Goal: Task Accomplishment & Management: Manage account settings

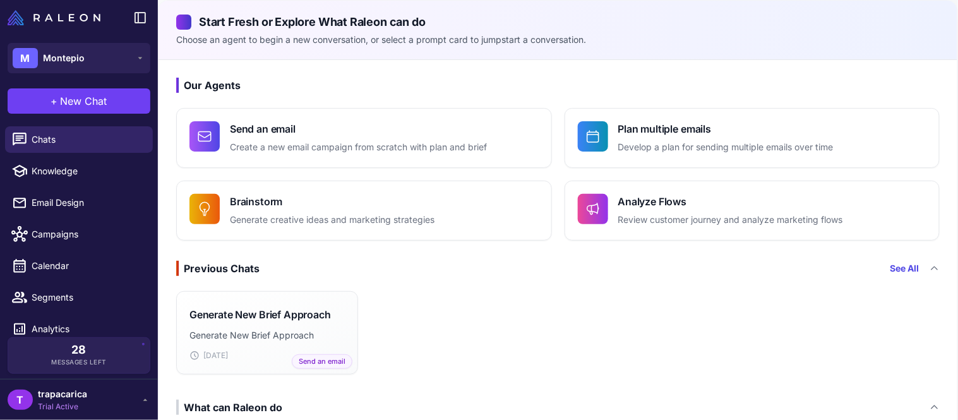
click at [435, 329] on div "Generate New Brief Approach Generate New Brief Approach [DATE] Send an email" at bounding box center [558, 333] width 799 height 94
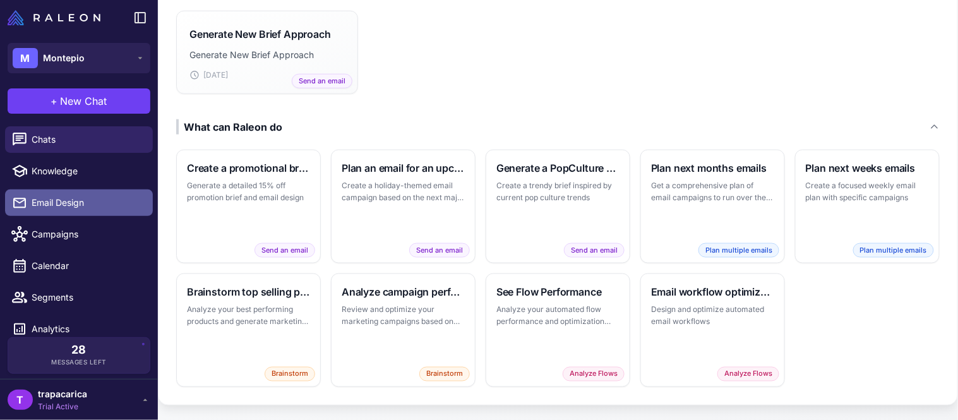
click at [59, 209] on span "Email Design" at bounding box center [87, 203] width 111 height 14
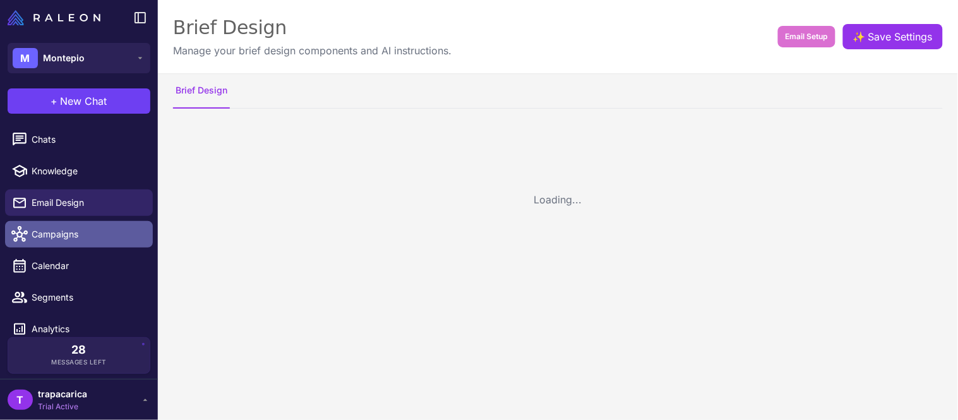
click at [59, 238] on span "Campaigns" at bounding box center [87, 234] width 111 height 14
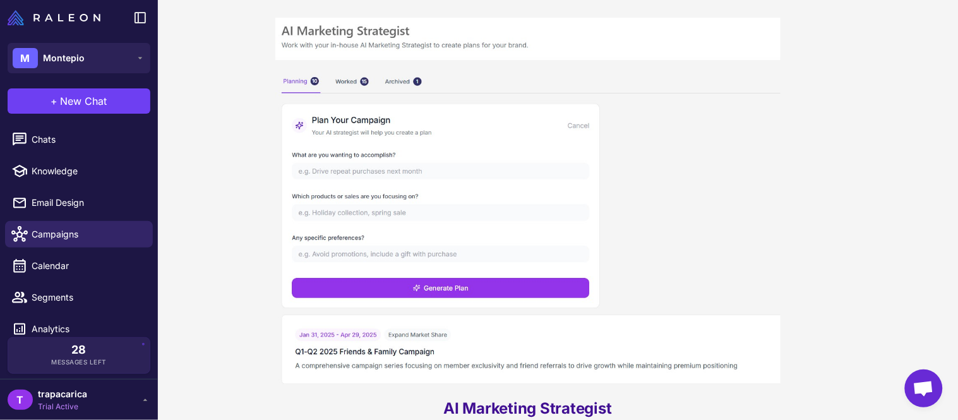
scroll to position [41, 0]
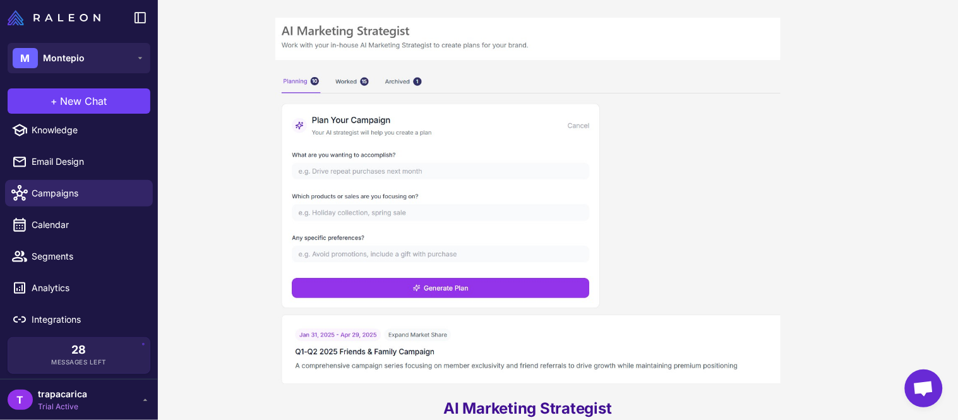
click at [454, 146] on img at bounding box center [527, 203] width 505 height 371
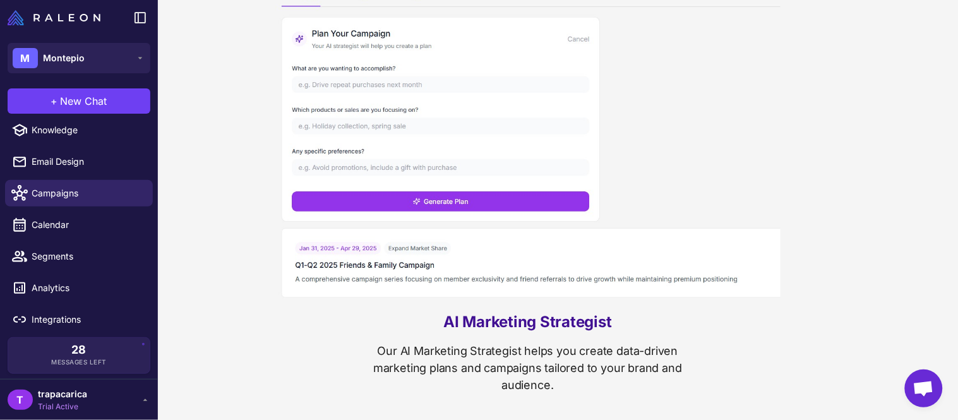
click at [63, 270] on li "Segments" at bounding box center [79, 257] width 158 height 32
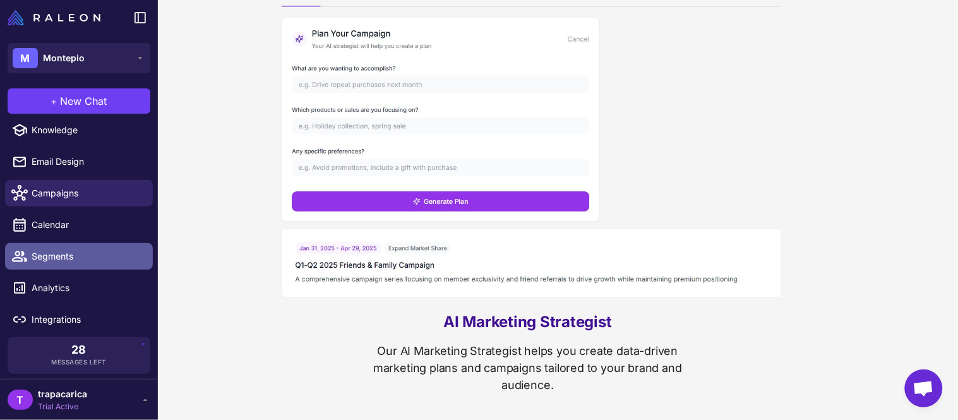
click at [57, 265] on link "Segments" at bounding box center [79, 256] width 148 height 27
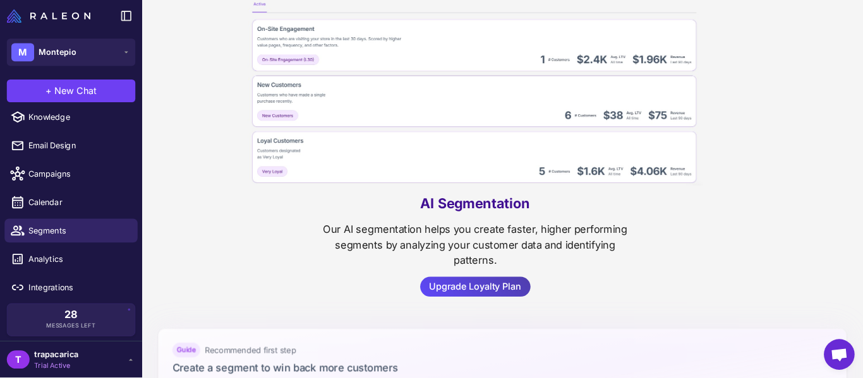
scroll to position [87, 0]
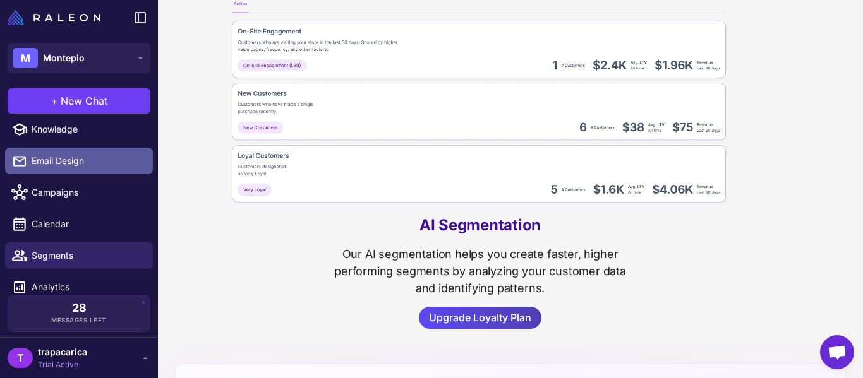
click at [87, 172] on link "Email Design" at bounding box center [79, 161] width 148 height 27
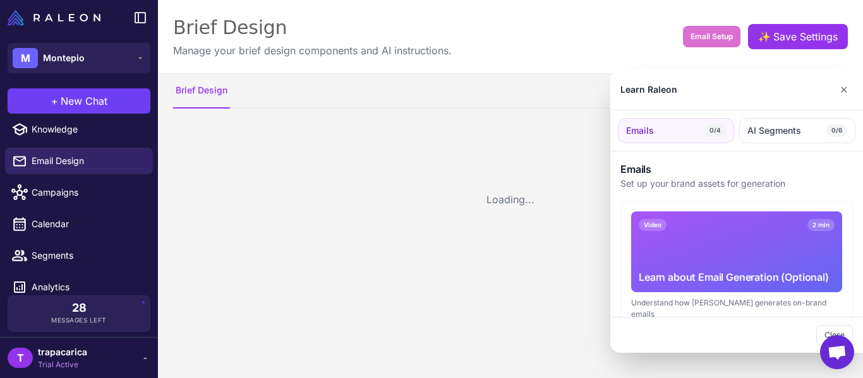
scroll to position [83, 0]
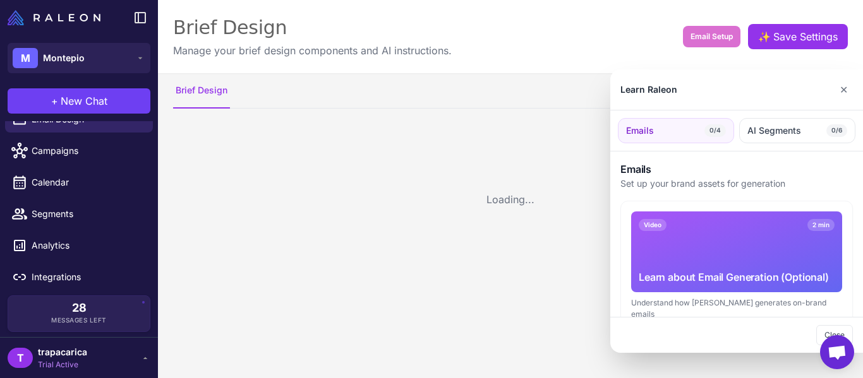
click at [523, 207] on div at bounding box center [431, 189] width 863 height 378
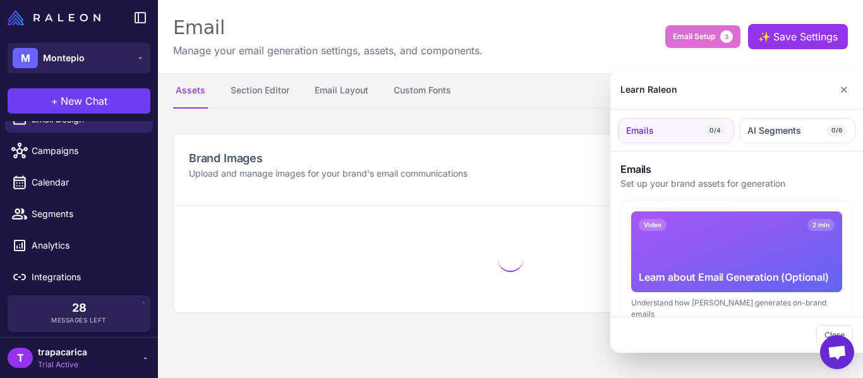
click at [677, 164] on h3 "Emails" at bounding box center [736, 169] width 233 height 15
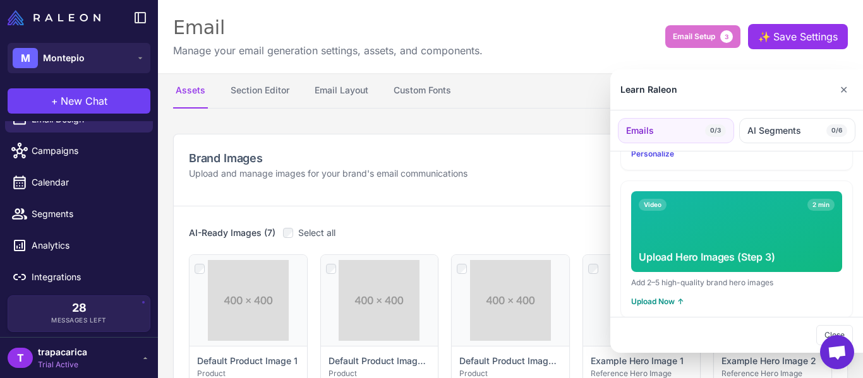
click at [469, 169] on div at bounding box center [431, 189] width 863 height 378
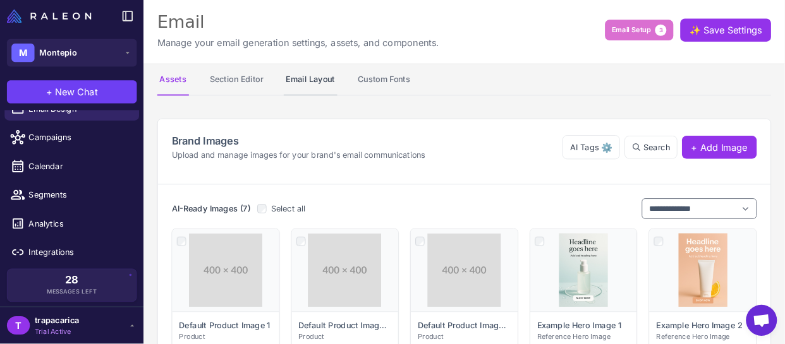
scroll to position [0, 0]
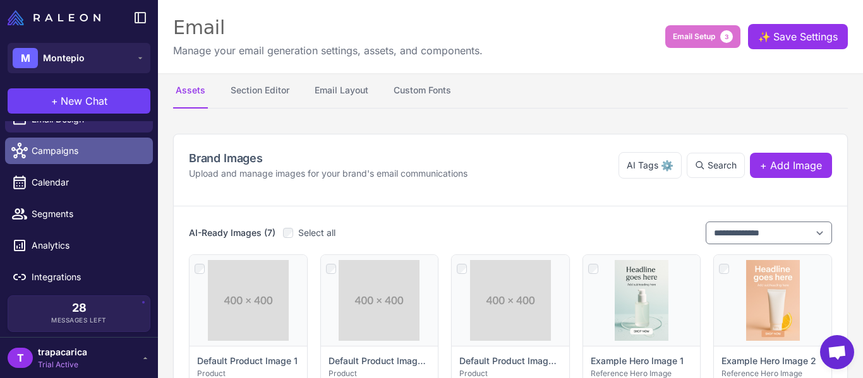
click at [80, 147] on span "Campaigns" at bounding box center [87, 151] width 111 height 14
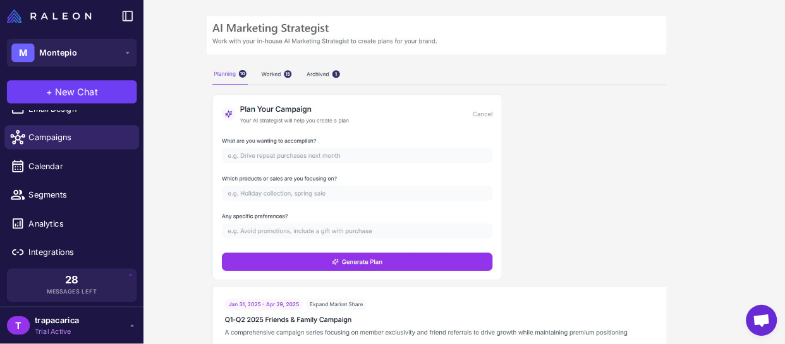
scroll to position [83, 0]
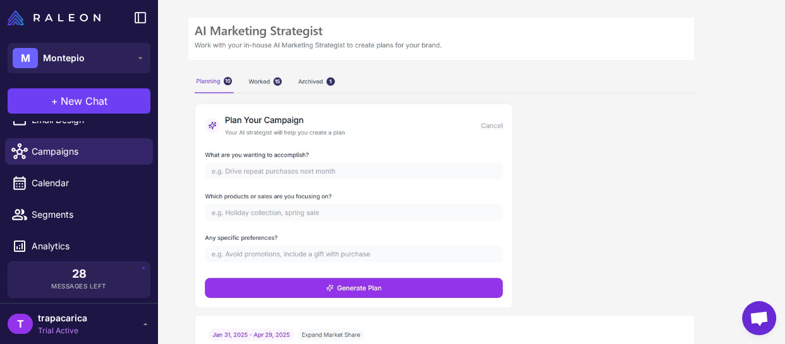
click at [340, 147] on img at bounding box center [440, 203] width 505 height 371
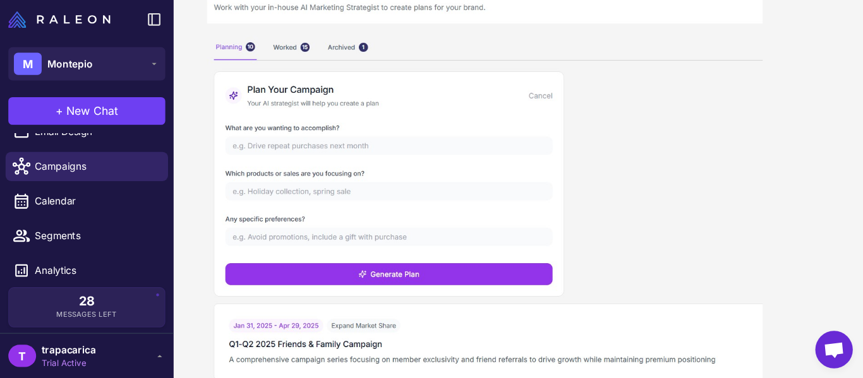
scroll to position [0, 0]
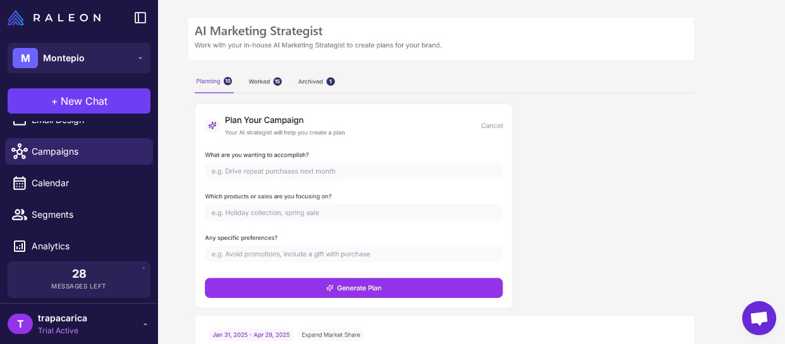
click at [272, 130] on img at bounding box center [440, 203] width 505 height 371
click at [270, 168] on img at bounding box center [440, 203] width 505 height 371
click at [258, 172] on img at bounding box center [440, 203] width 505 height 371
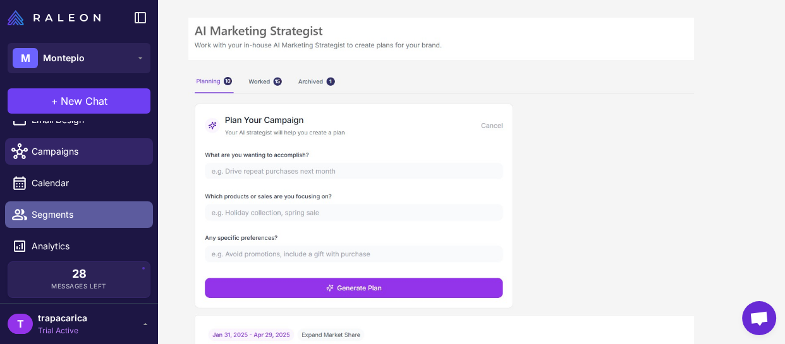
click at [101, 206] on link "Segments" at bounding box center [79, 215] width 148 height 27
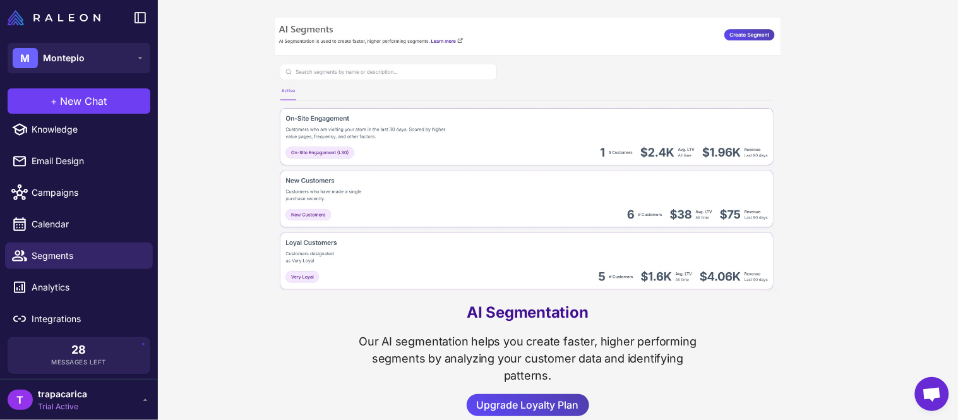
scroll to position [41, 0]
click at [304, 212] on img at bounding box center [527, 155] width 505 height 275
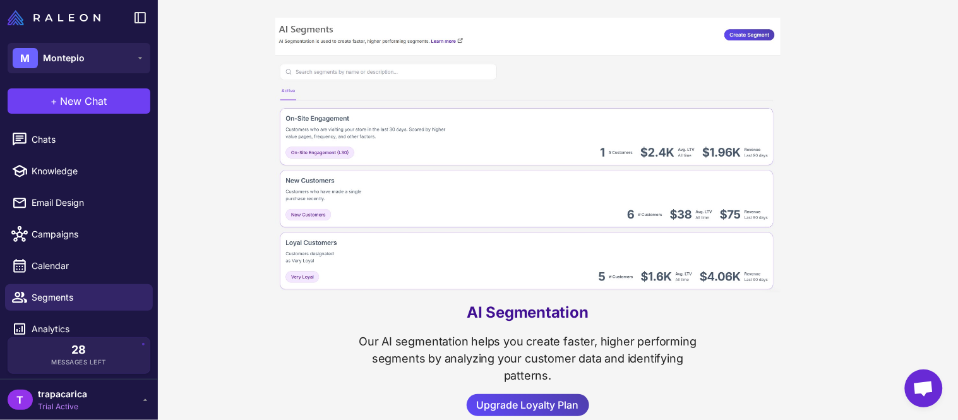
click at [741, 35] on img at bounding box center [527, 155] width 505 height 275
click at [739, 33] on img at bounding box center [527, 155] width 505 height 275
click at [730, 28] on img at bounding box center [527, 155] width 505 height 275
drag, startPoint x: 730, startPoint y: 28, endPoint x: 728, endPoint y: 44, distance: 15.9
click at [730, 36] on img at bounding box center [527, 155] width 505 height 275
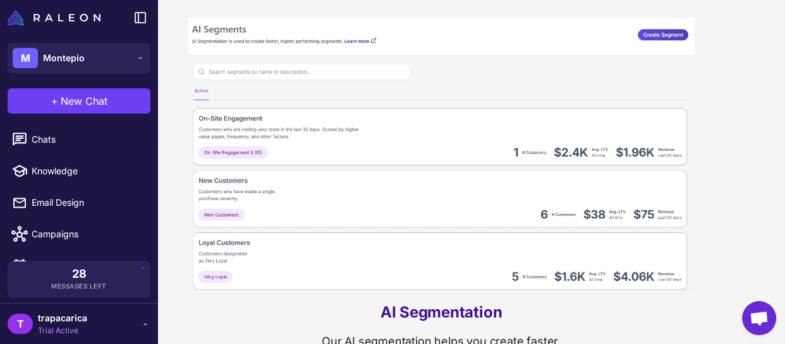
click at [653, 36] on img at bounding box center [440, 155] width 505 height 275
click at [654, 36] on img at bounding box center [440, 155] width 505 height 275
click at [656, 36] on img at bounding box center [440, 155] width 505 height 275
click at [658, 41] on img at bounding box center [440, 155] width 505 height 275
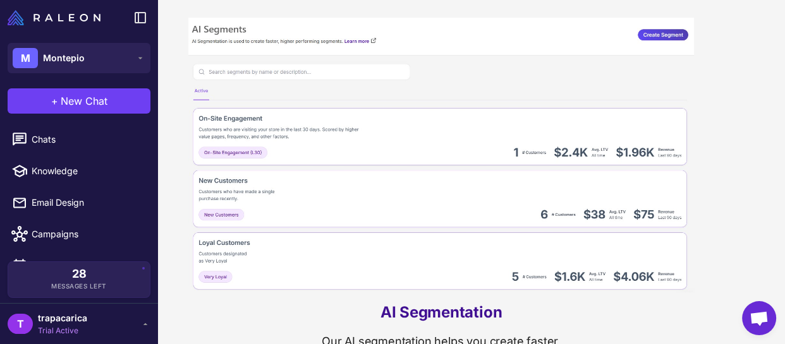
click at [658, 41] on img at bounding box center [440, 155] width 505 height 275
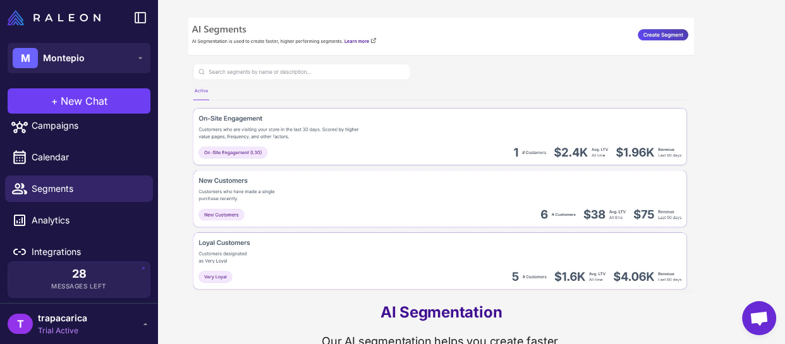
scroll to position [118, 0]
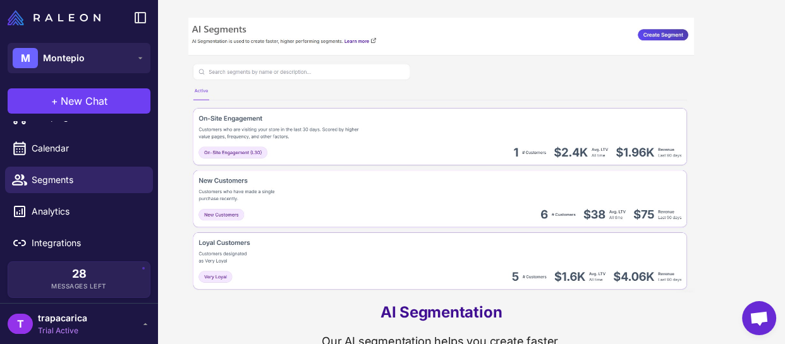
click at [674, 13] on div "AI Segmentation Our AI segmentation helps you create faster, higher performing …" at bounding box center [441, 217] width 566 height 434
click at [663, 33] on img at bounding box center [440, 155] width 505 height 275
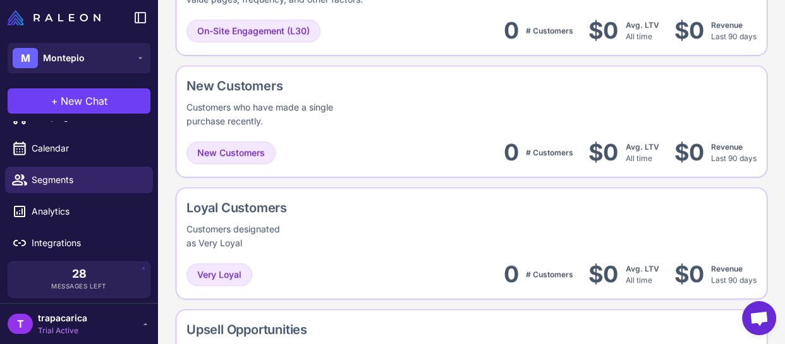
scroll to position [590, 0]
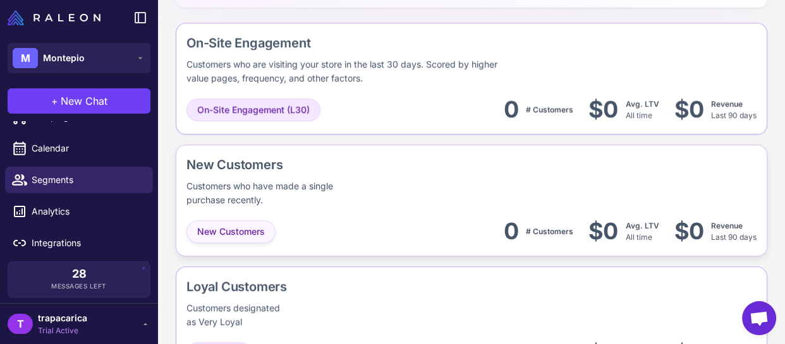
click at [227, 233] on span "New Customers" at bounding box center [231, 232] width 68 height 14
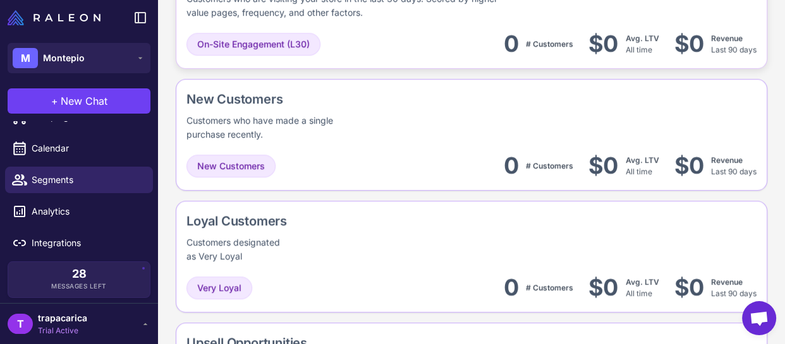
click at [369, 121] on div "New Customers Customers who have made a single purchase recently." at bounding box center [299, 116] width 226 height 52
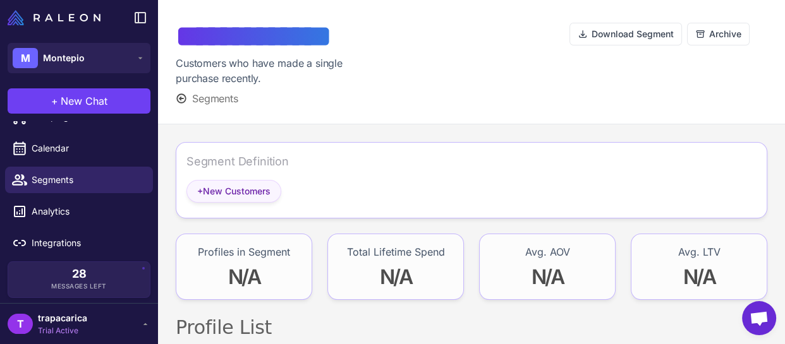
click at [236, 184] on span "+ New Customers" at bounding box center [233, 191] width 73 height 14
click at [243, 192] on span "+ New Customers" at bounding box center [233, 191] width 73 height 14
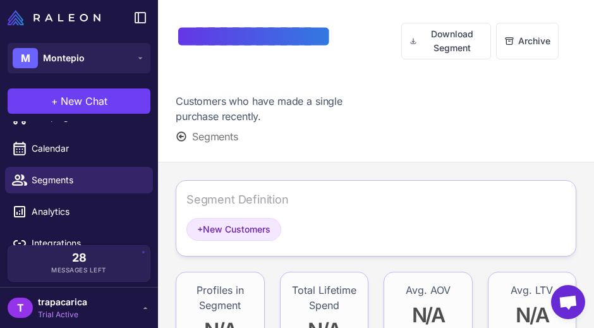
click at [232, 214] on div "Segment Definition" at bounding box center [375, 204] width 379 height 27
click at [242, 232] on span "+ New Customers" at bounding box center [233, 229] width 73 height 14
click at [236, 227] on span "+ New Customers" at bounding box center [233, 229] width 73 height 14
click at [234, 216] on div "Segment Definition" at bounding box center [375, 204] width 379 height 27
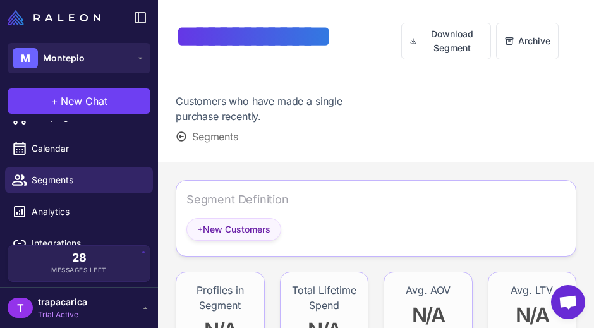
click at [233, 229] on span "+ New Customers" at bounding box center [233, 229] width 73 height 14
drag, startPoint x: 233, startPoint y: 229, endPoint x: 221, endPoint y: 225, distance: 12.0
click at [230, 229] on span "+ New Customers" at bounding box center [233, 229] width 73 height 14
click at [223, 153] on div "**********" at bounding box center [376, 81] width 436 height 162
click at [229, 200] on div "Segment Definition" at bounding box center [237, 199] width 102 height 17
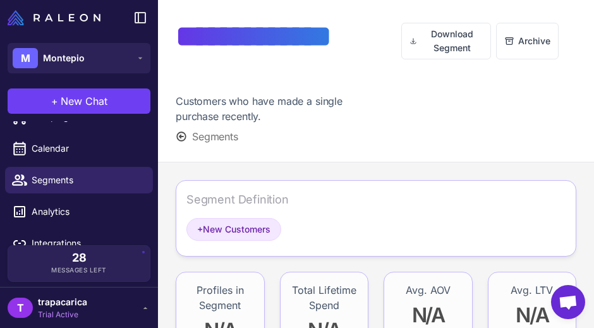
click at [221, 200] on div "Segment Definition" at bounding box center [237, 199] width 102 height 17
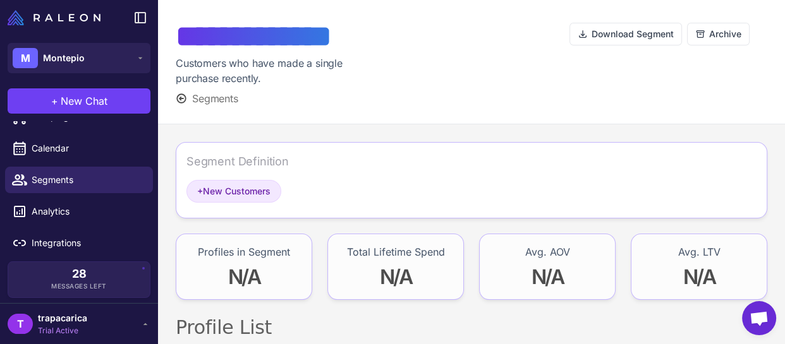
click at [214, 154] on div "Segment Definition" at bounding box center [237, 161] width 102 height 17
click at [263, 196] on span "+ New Customers" at bounding box center [233, 191] width 73 height 14
click at [215, 185] on span "+ New Customers" at bounding box center [233, 191] width 73 height 14
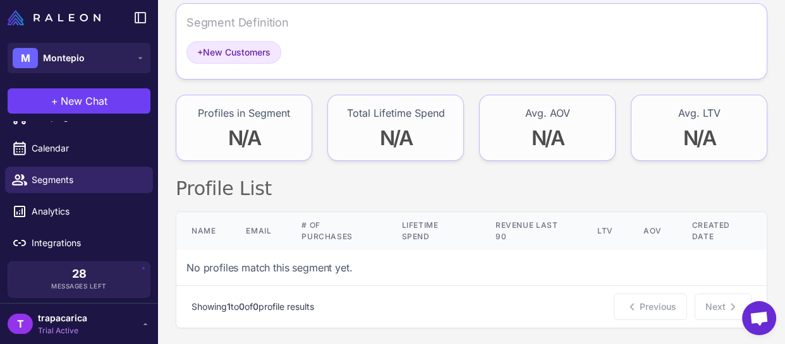
click at [198, 88] on div "Segment Definition + New Customers Profiles in Segment N/A Total Lifetime Spend…" at bounding box center [471, 165] width 627 height 361
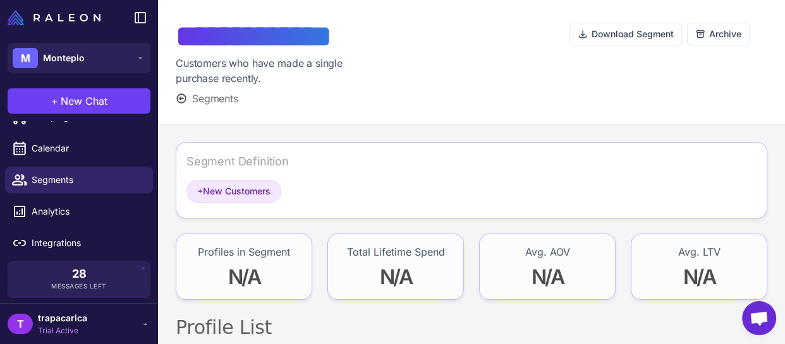
click at [253, 167] on div "Segment Definition" at bounding box center [237, 161] width 102 height 17
click at [227, 193] on span "+ New Customers" at bounding box center [233, 191] width 73 height 14
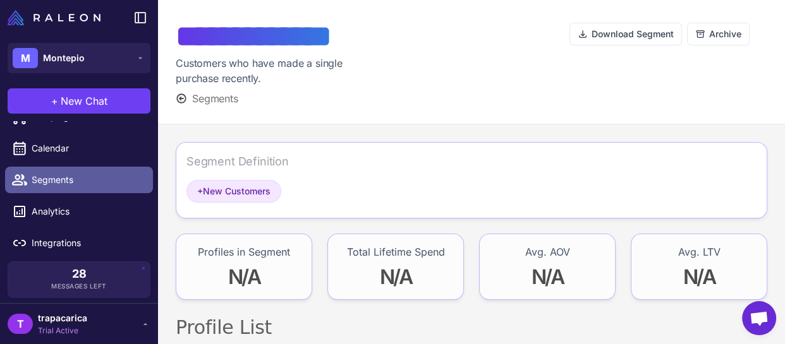
click at [75, 173] on span "Segments" at bounding box center [87, 180] width 111 height 14
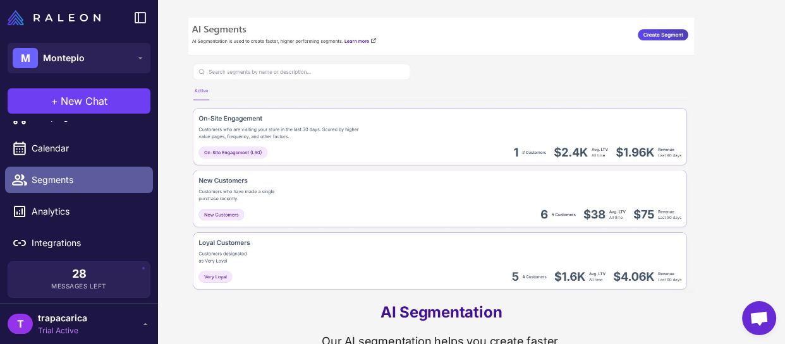
click at [104, 185] on span "Segments" at bounding box center [87, 180] width 111 height 14
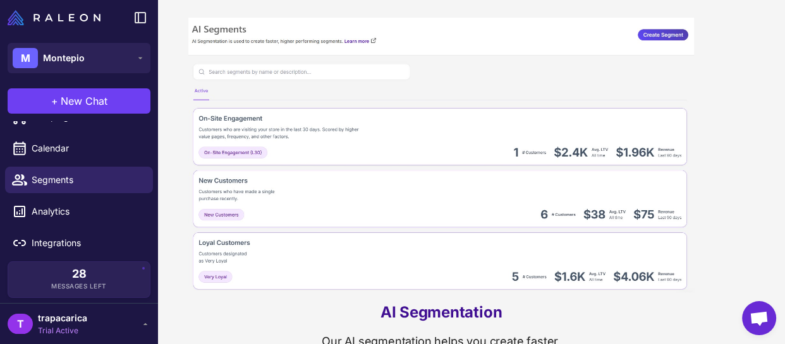
click at [196, 214] on img at bounding box center [440, 155] width 505 height 275
click at [217, 212] on img at bounding box center [440, 155] width 505 height 275
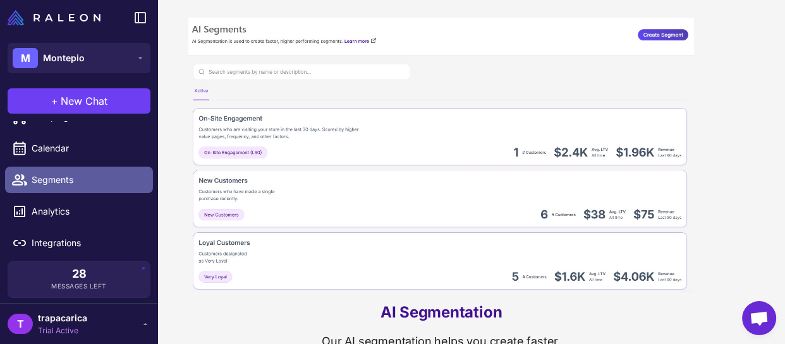
click at [94, 176] on span "Segments" at bounding box center [87, 180] width 111 height 14
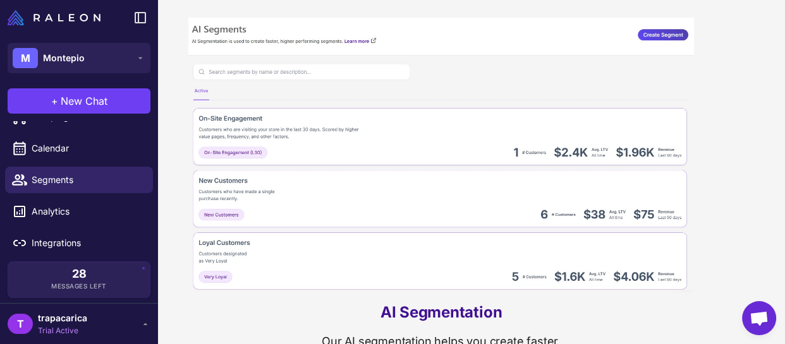
click at [291, 207] on img at bounding box center [440, 155] width 505 height 275
click at [234, 218] on img at bounding box center [440, 155] width 505 height 275
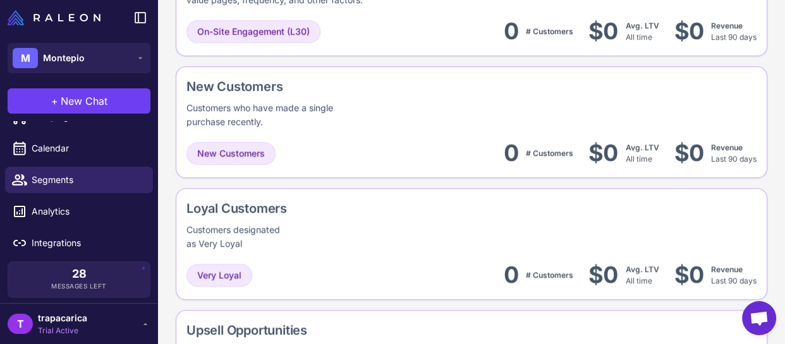
scroll to position [591, 0]
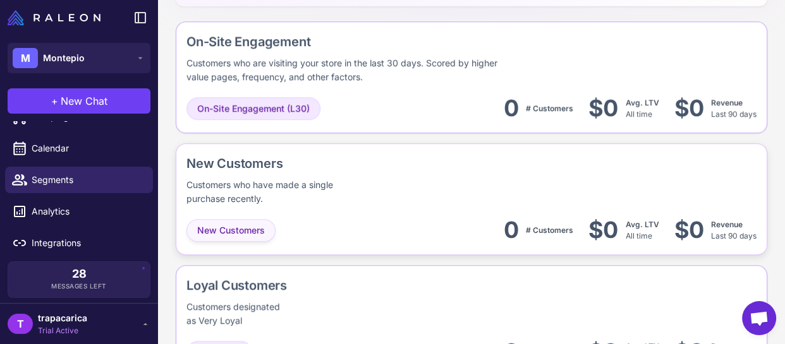
click at [250, 219] on div "New Customers 0 # Customers $0 Avg. LTV All time $0 Revenue Last 90 days" at bounding box center [471, 230] width 570 height 28
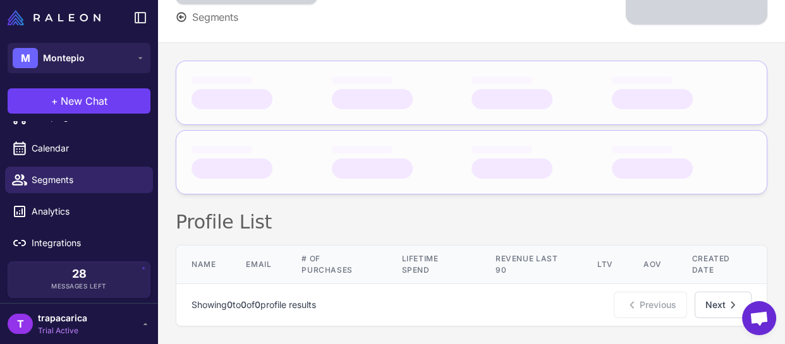
scroll to position [28, 0]
click at [240, 223] on h2 "Profile List" at bounding box center [471, 222] width 591 height 25
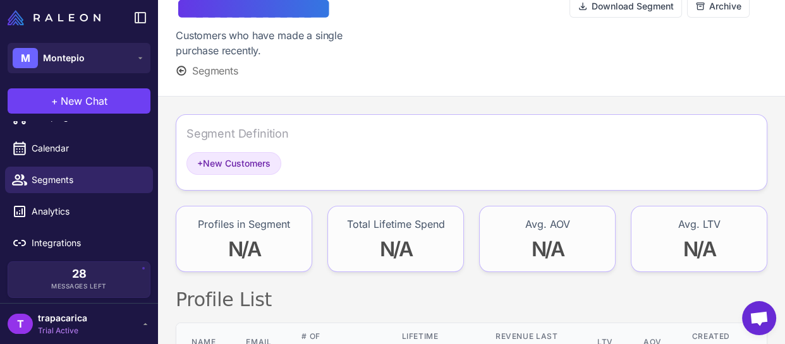
scroll to position [0, 0]
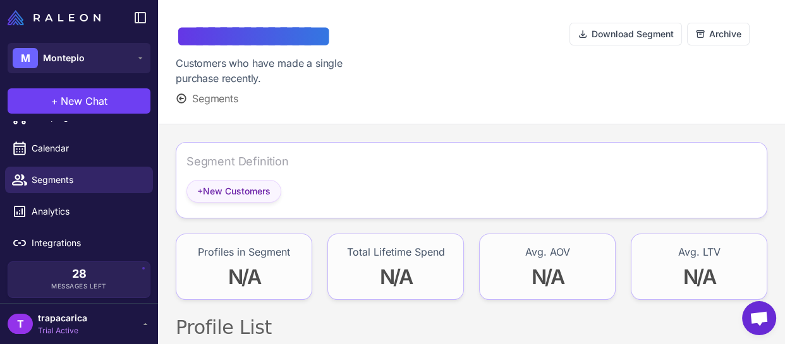
click at [227, 193] on span "+ New Customers" at bounding box center [233, 191] width 73 height 14
click at [270, 164] on div "Segment Definition" at bounding box center [237, 161] width 102 height 17
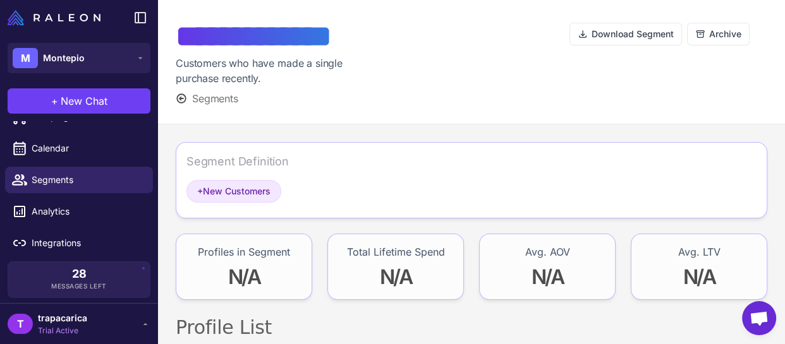
click at [260, 158] on div "Segment Definition" at bounding box center [237, 161] width 102 height 17
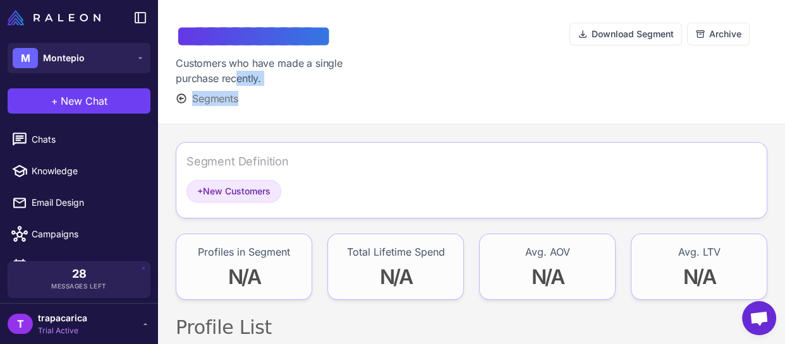
drag, startPoint x: 294, startPoint y: 106, endPoint x: 423, endPoint y: 107, distance: 129.5
click at [365, 119] on div "**********" at bounding box center [471, 62] width 627 height 124
click at [646, 183] on div "+ New Customers" at bounding box center [471, 194] width 570 height 28
click at [309, 163] on div "Segment Definition" at bounding box center [471, 166] width 570 height 27
click at [176, 105] on div "**********" at bounding box center [471, 62] width 627 height 124
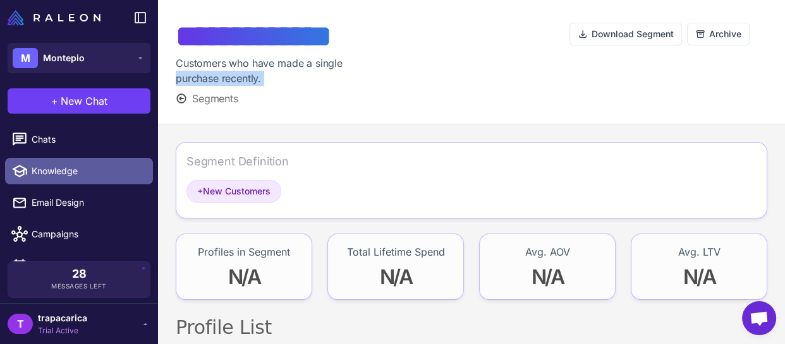
click at [102, 174] on span "Knowledge" at bounding box center [87, 171] width 111 height 14
select select
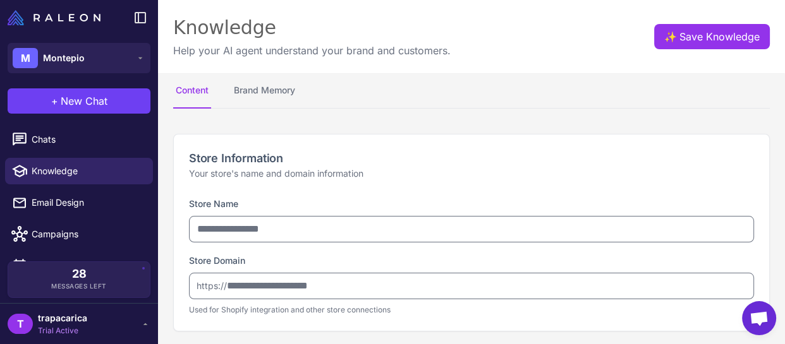
type input "********"
type input "**********"
type textarea "**********"
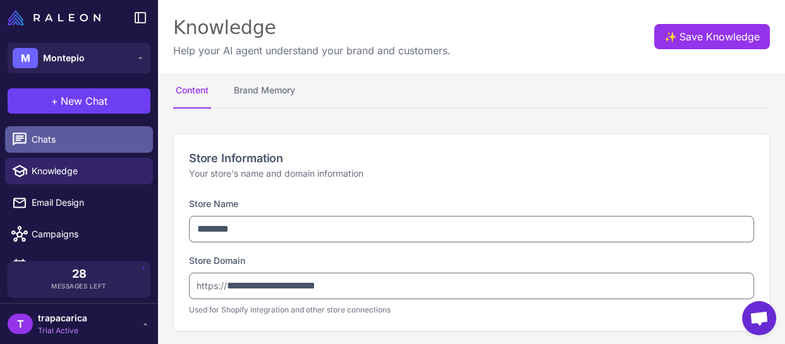
click at [73, 136] on span "Chats" at bounding box center [87, 140] width 111 height 14
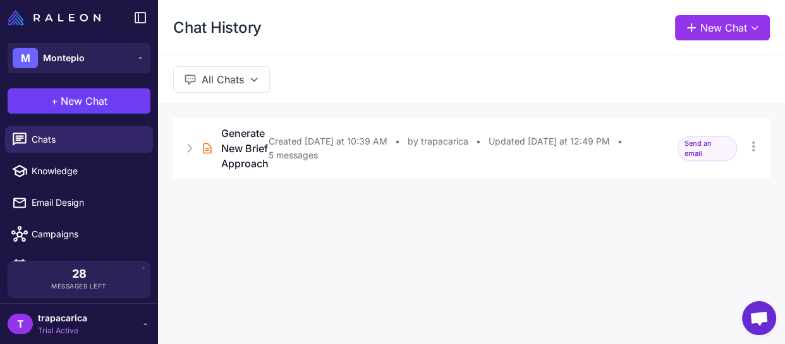
click at [160, 207] on div "Chat History New Chat All Chats Brief Chat Generate New Brief Approach Created …" at bounding box center [471, 172] width 627 height 344
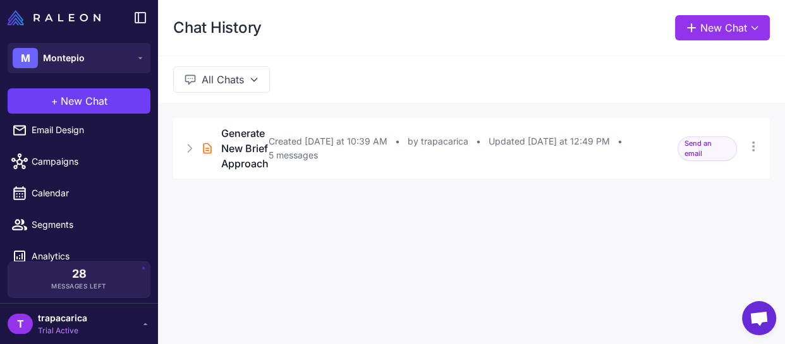
scroll to position [118, 0]
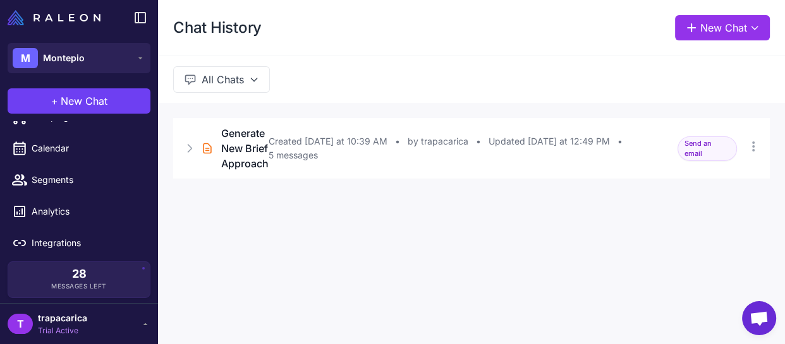
click at [148, 219] on li "Analytics" at bounding box center [79, 212] width 158 height 32
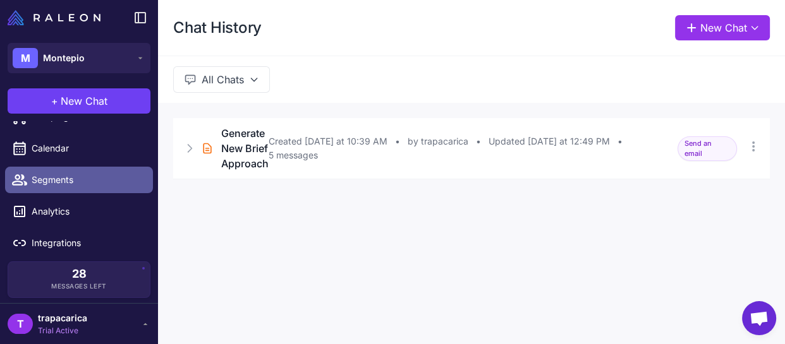
click at [67, 183] on span "Segments" at bounding box center [87, 180] width 111 height 14
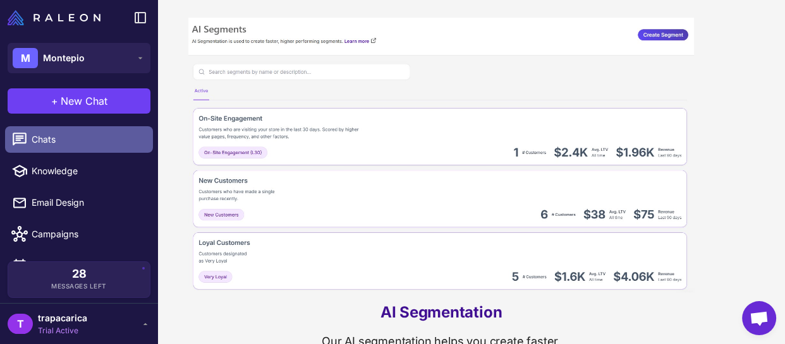
click at [33, 142] on span "Chats" at bounding box center [87, 140] width 111 height 14
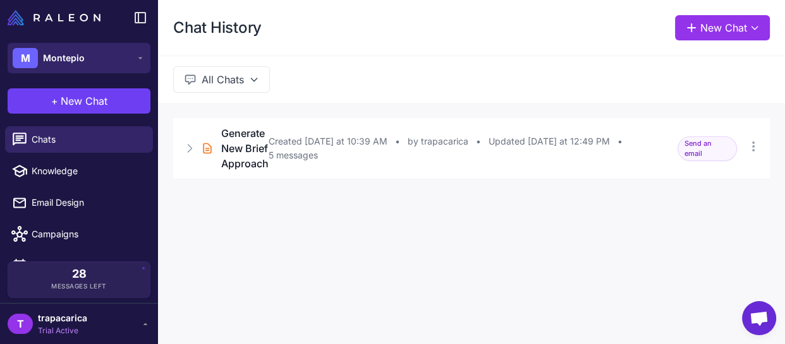
click at [106, 54] on button "M Montepio" at bounding box center [79, 58] width 143 height 30
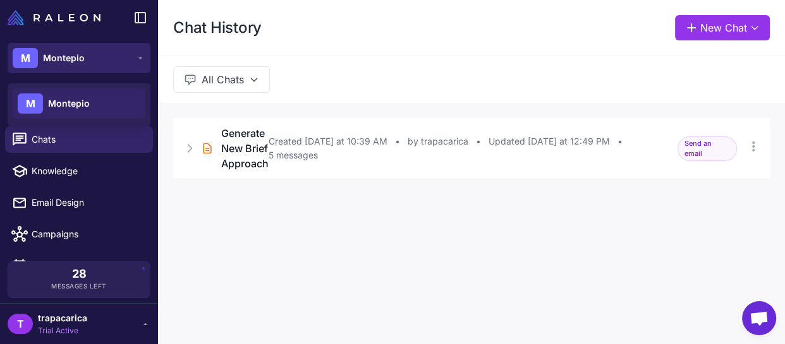
click at [75, 60] on span "Montepio" at bounding box center [64, 58] width 42 height 14
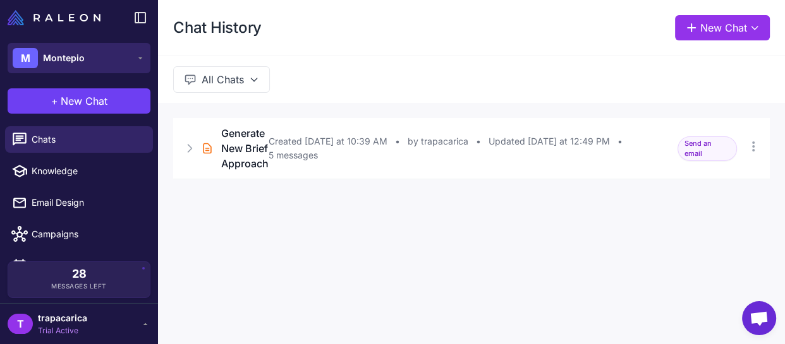
click at [82, 51] on span "Montepio" at bounding box center [64, 58] width 42 height 14
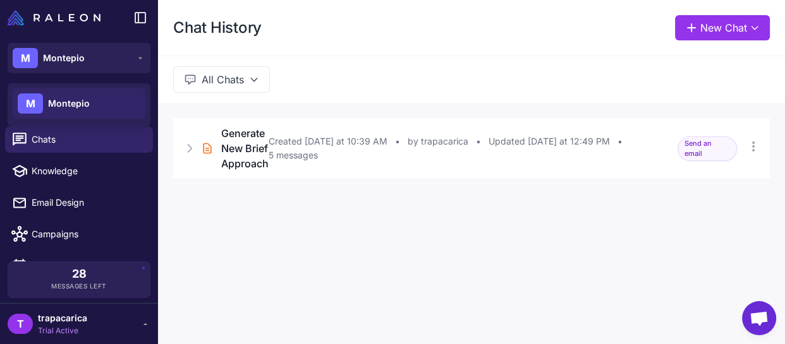
click at [100, 322] on div "T trapacarica Trial Active" at bounding box center [79, 323] width 143 height 25
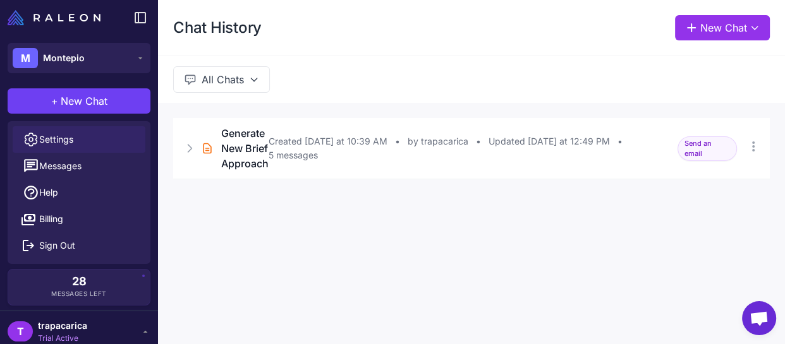
click at [67, 140] on span "Settings" at bounding box center [56, 140] width 34 height 14
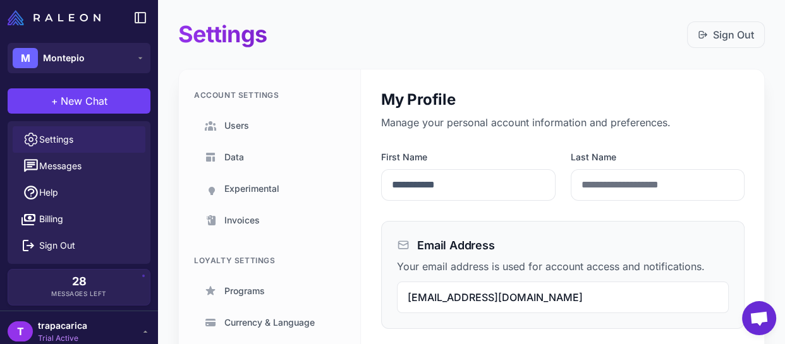
click at [426, 210] on div "**********" at bounding box center [563, 210] width 404 height 280
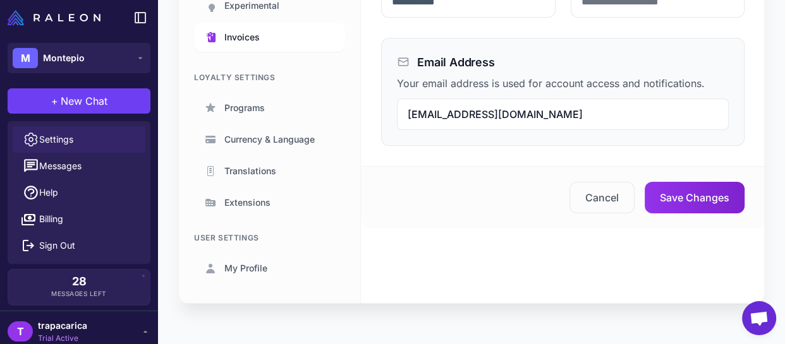
click at [296, 209] on div "Account Settings Users Data Experimental Invoices Loyalty Settings Programs Cur…" at bounding box center [270, 94] width 182 height 417
click at [56, 155] on button "Messages" at bounding box center [79, 166] width 133 height 27
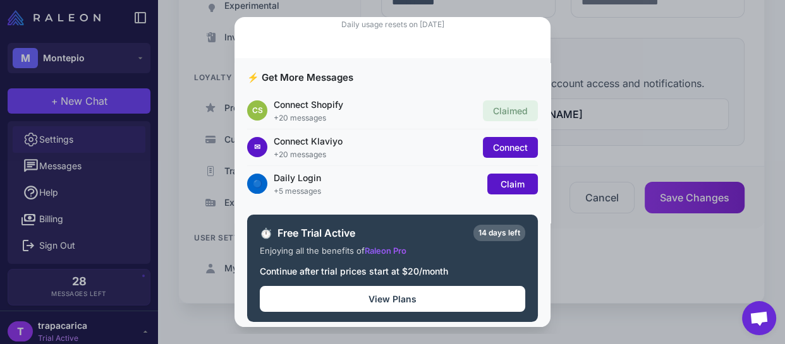
scroll to position [123, 0]
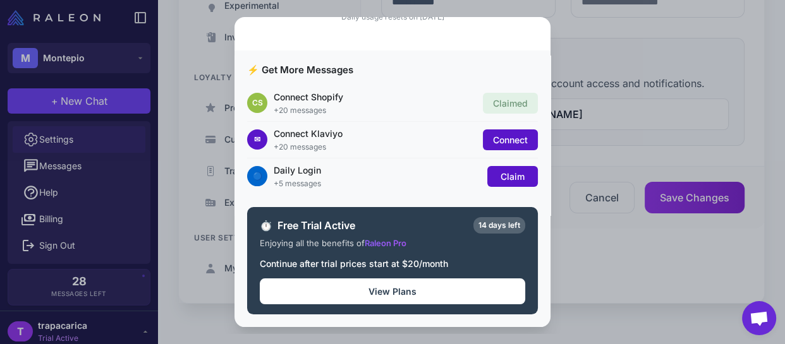
click at [171, 181] on div "Message Usage Strategist Max 28 total messages available Daily usage resets on …" at bounding box center [392, 172] width 785 height 324
drag, startPoint x: 370, startPoint y: 313, endPoint x: 334, endPoint y: 283, distance: 47.1
click at [365, 308] on div "⏱️ Free Trial Active 14 days left Enjoying all the benefits of Raleon Pro Conti…" at bounding box center [392, 261] width 291 height 108
click at [334, 283] on button "View Plans" at bounding box center [392, 292] width 265 height 26
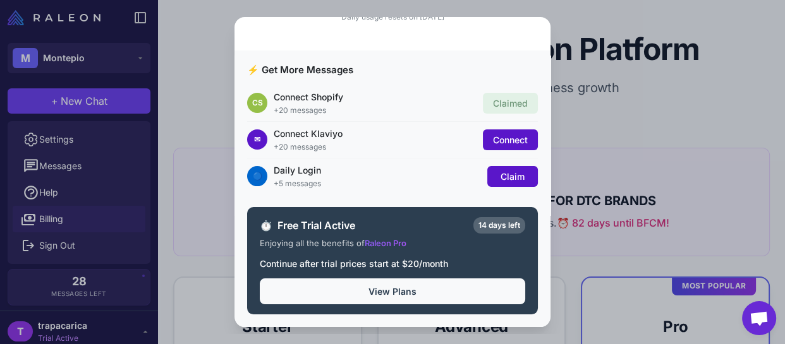
click at [348, 287] on button "View Plans" at bounding box center [392, 292] width 265 height 26
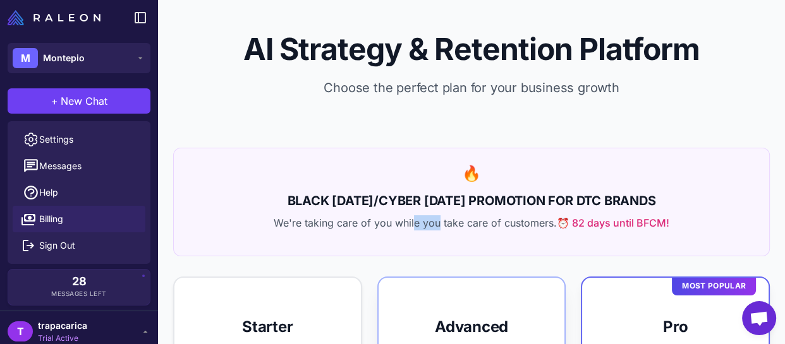
drag, startPoint x: 404, startPoint y: 210, endPoint x: 430, endPoint y: 232, distance: 33.2
click at [430, 232] on div "🔥 BLACK [DATE]/CYBER [DATE] PROMOTION FOR DTC BRANDS We're taking care of you w…" at bounding box center [471, 202] width 596 height 109
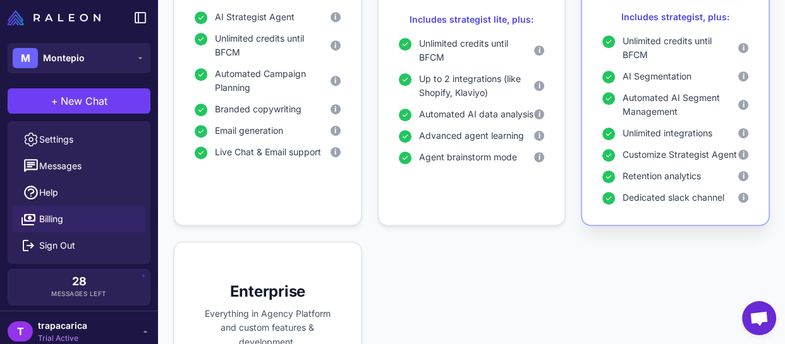
scroll to position [442, 0]
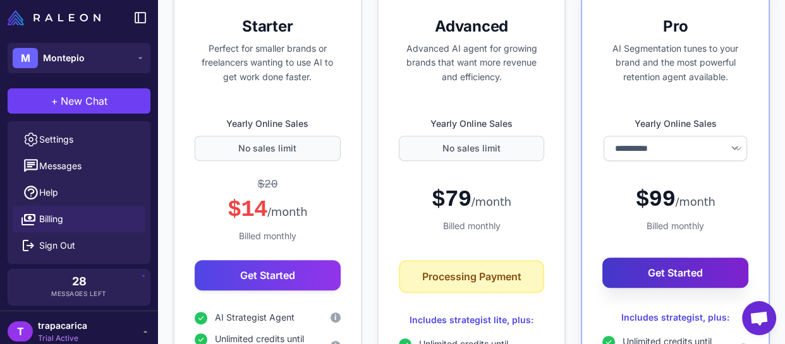
click at [642, 276] on button "Get Started" at bounding box center [675, 273] width 146 height 30
select select "*******"
